Goal: Information Seeking & Learning: Learn about a topic

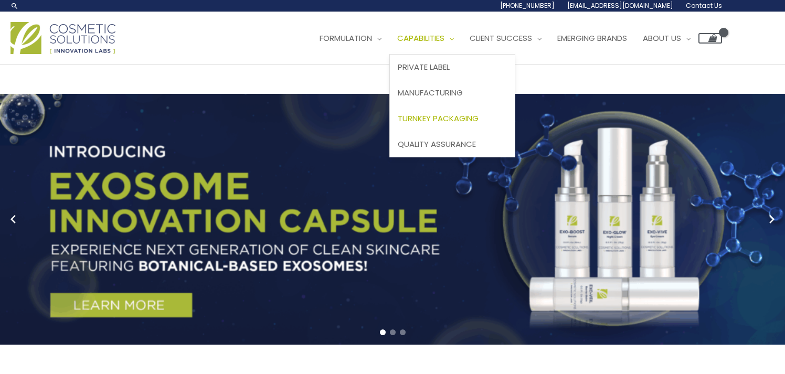
click at [398, 124] on span "Turnkey Packaging" at bounding box center [438, 118] width 81 height 11
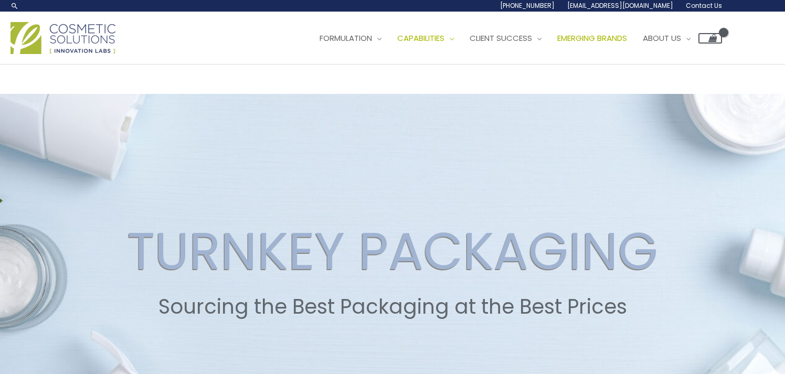
click at [557, 44] on span "Emerging Brands" at bounding box center [592, 38] width 70 height 11
